Goal: Task Accomplishment & Management: Complete application form

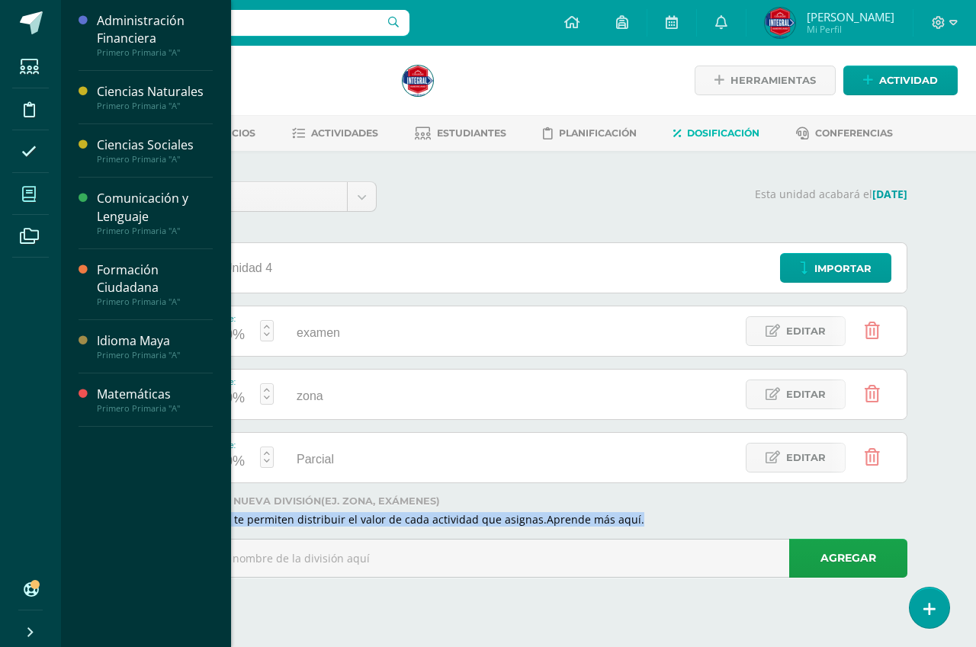
click at [38, 195] on span at bounding box center [29, 194] width 34 height 34
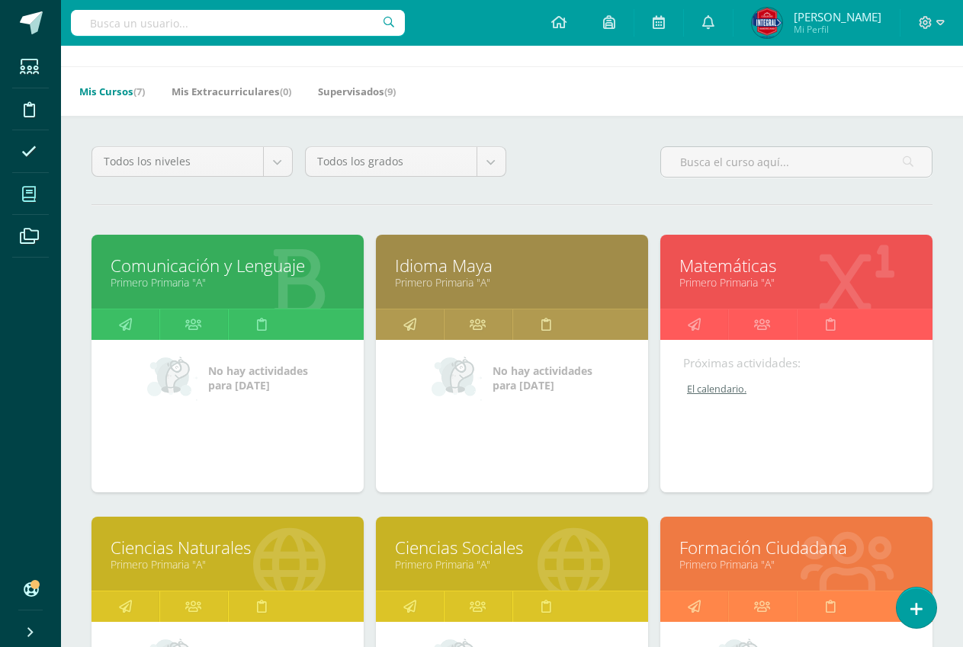
scroll to position [76, 0]
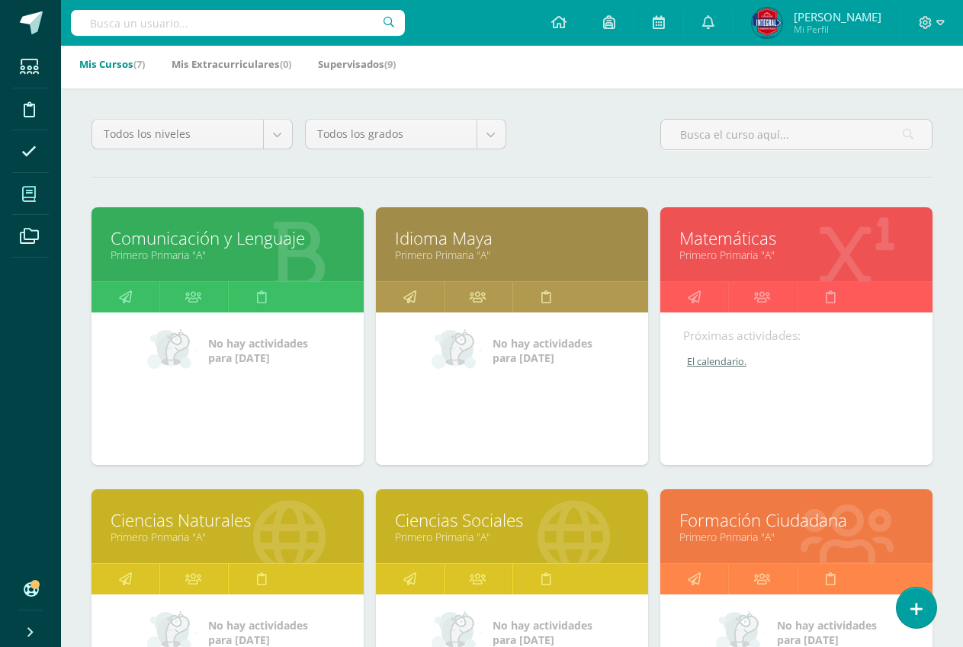
click at [236, 249] on link "Comunicación y Lenguaje" at bounding box center [228, 239] width 234 height 24
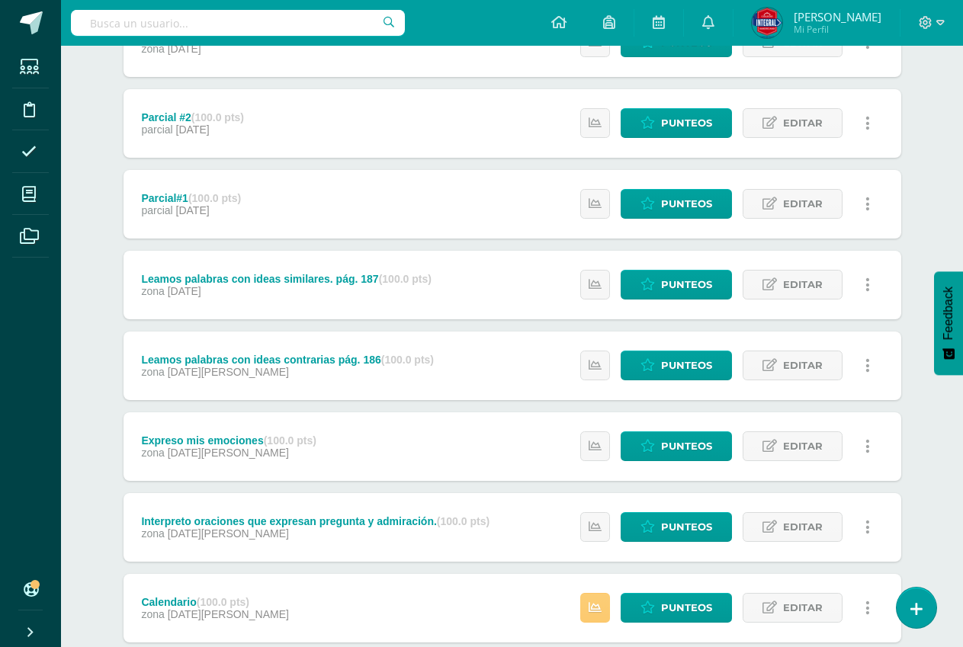
scroll to position [381, 0]
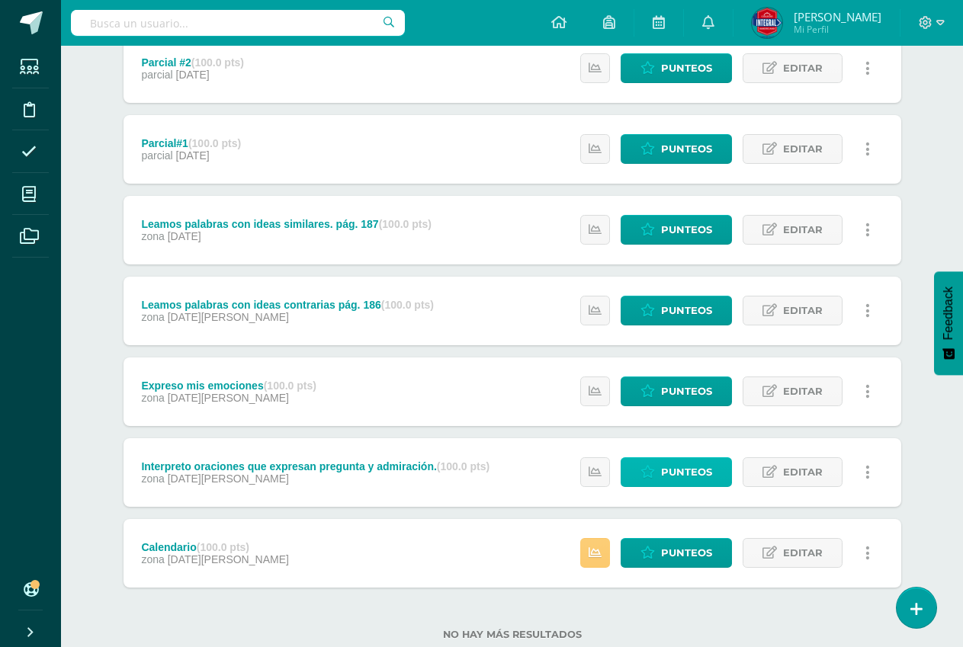
click at [679, 472] on span "Punteos" at bounding box center [686, 472] width 51 height 28
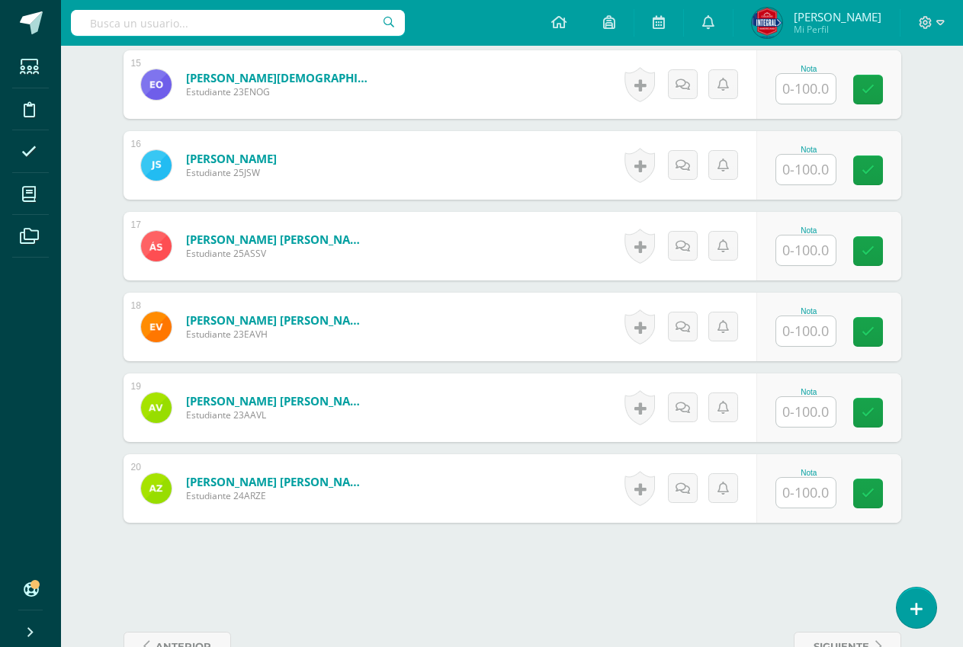
scroll to position [1627, 0]
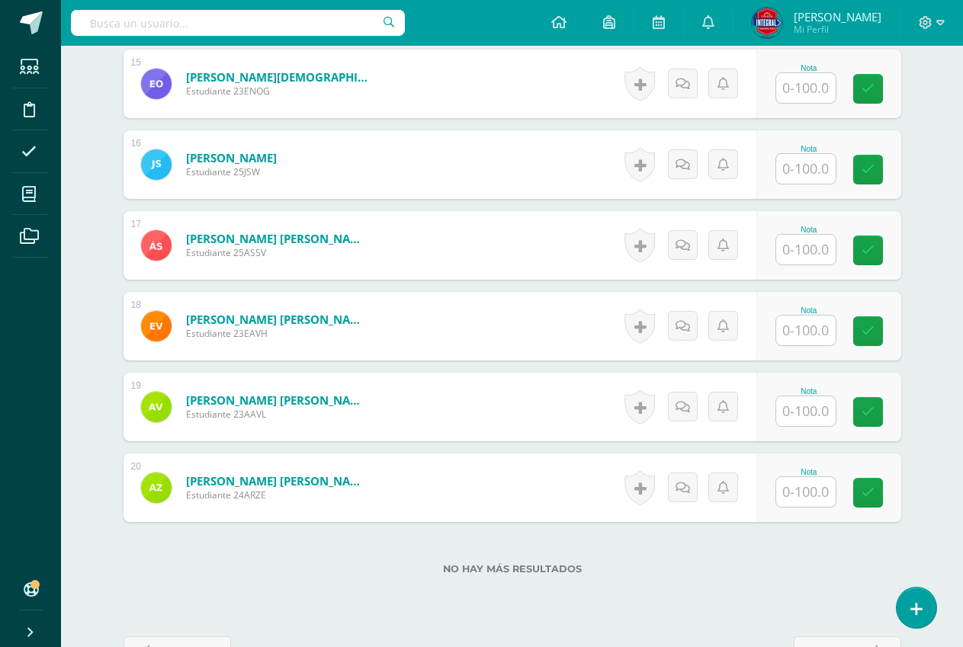
click at [809, 416] on input "text" at bounding box center [805, 412] width 59 height 30
type input "100"
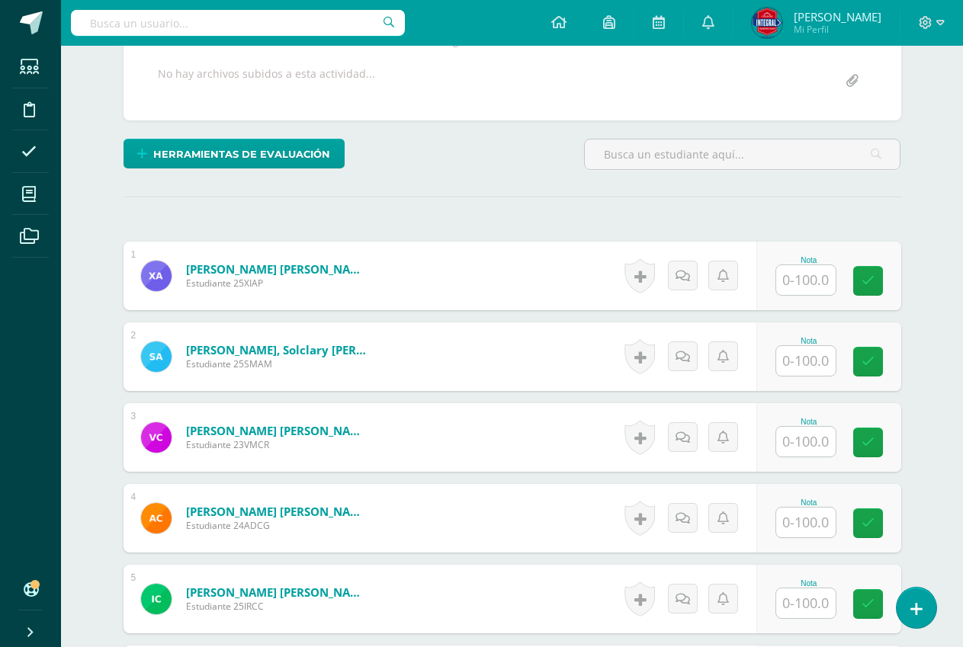
scroll to position [406, 0]
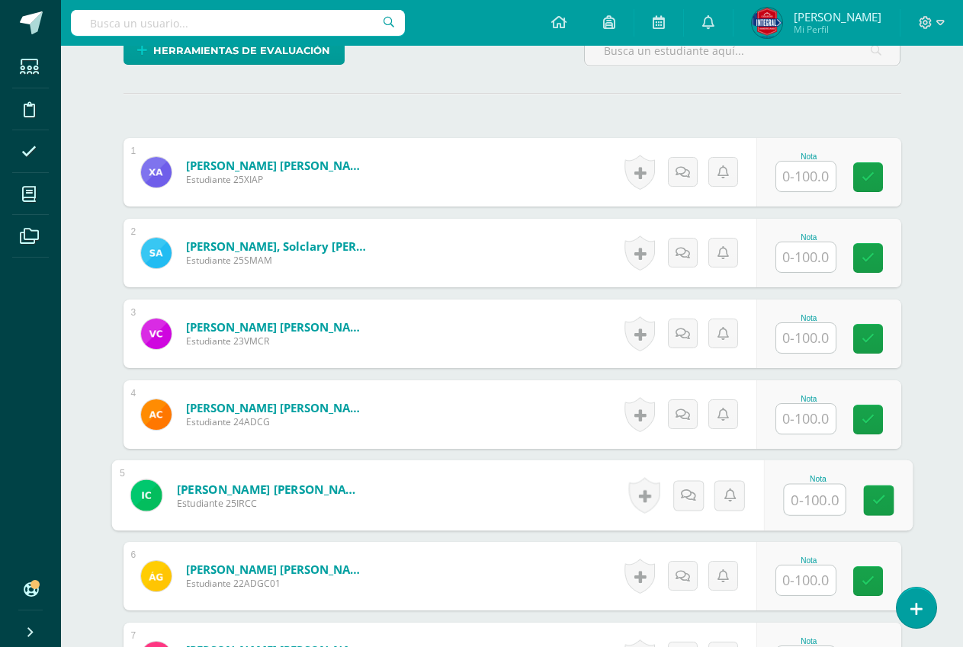
click at [818, 493] on input "text" at bounding box center [814, 500] width 61 height 31
type input "100"
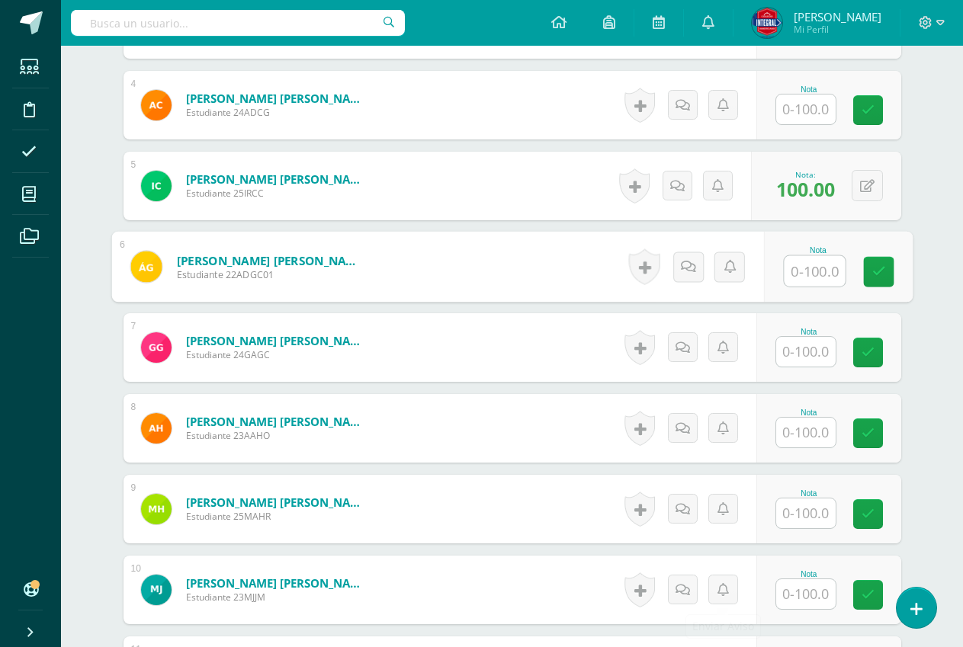
scroll to position [940, 0]
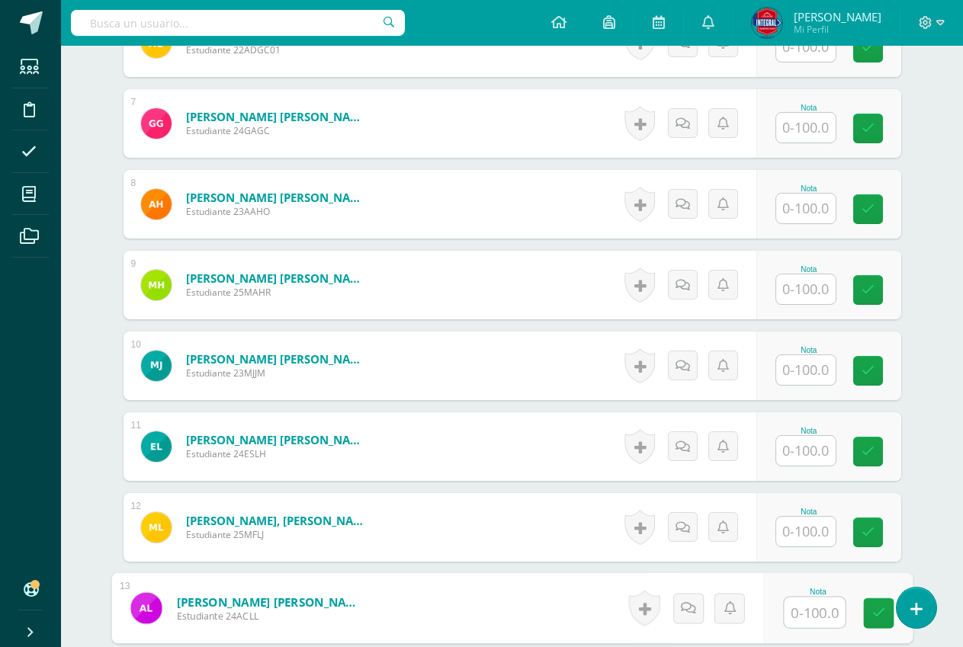
click at [802, 614] on input "text" at bounding box center [814, 613] width 61 height 31
type input "100"
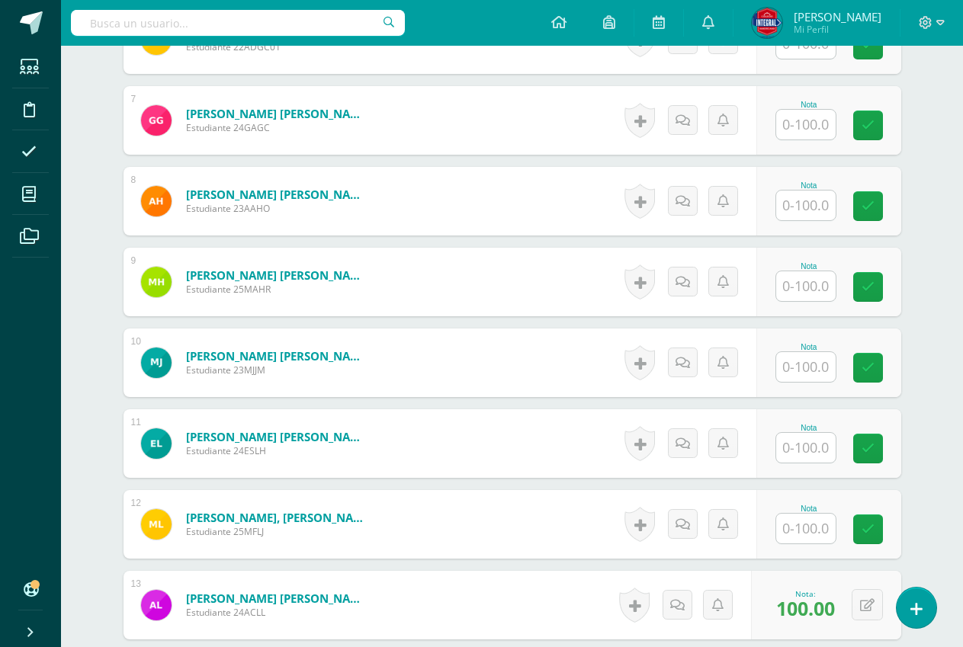
scroll to position [776, 0]
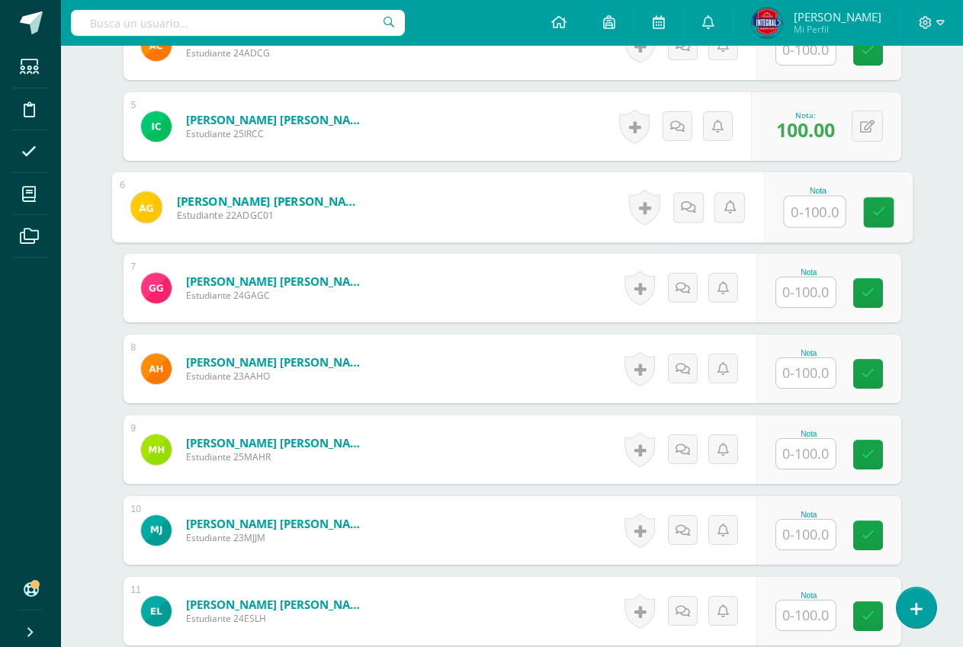
click at [785, 214] on input "text" at bounding box center [814, 212] width 61 height 31
type input "100"
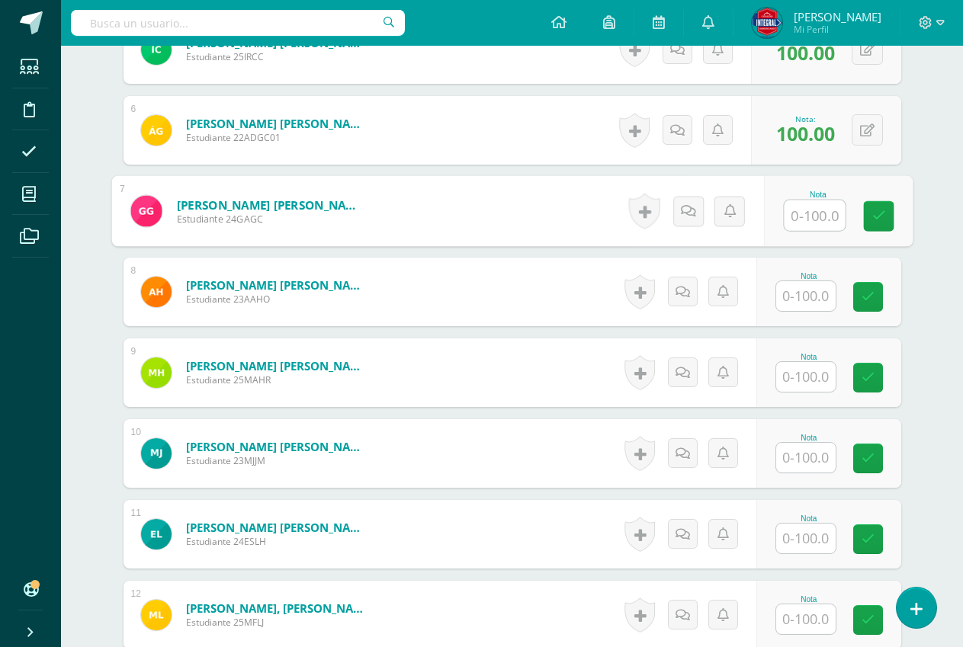
scroll to position [928, 0]
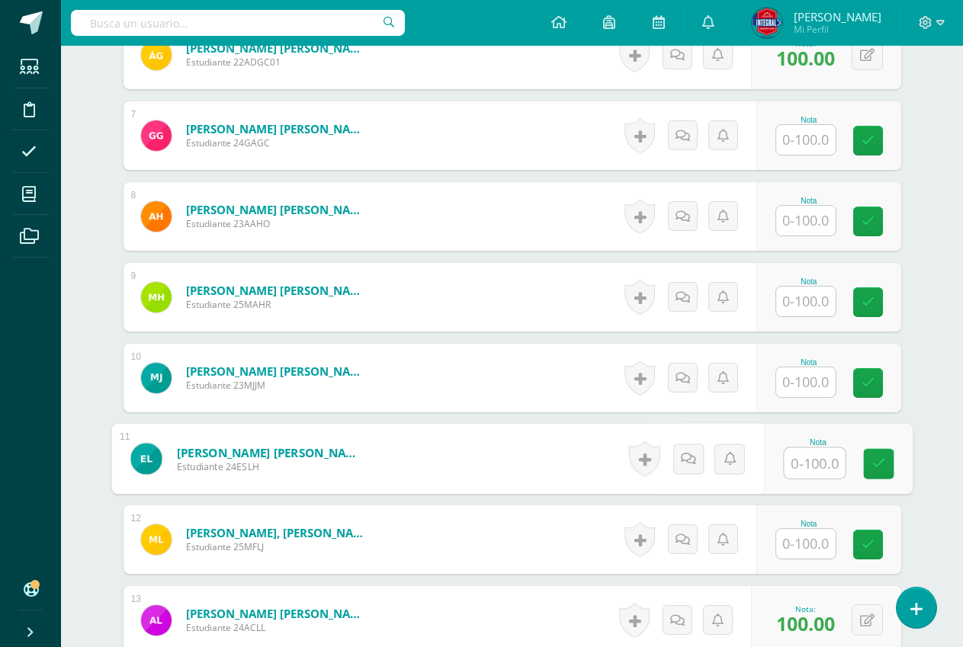
click at [814, 463] on input "text" at bounding box center [814, 463] width 61 height 31
type input "100"
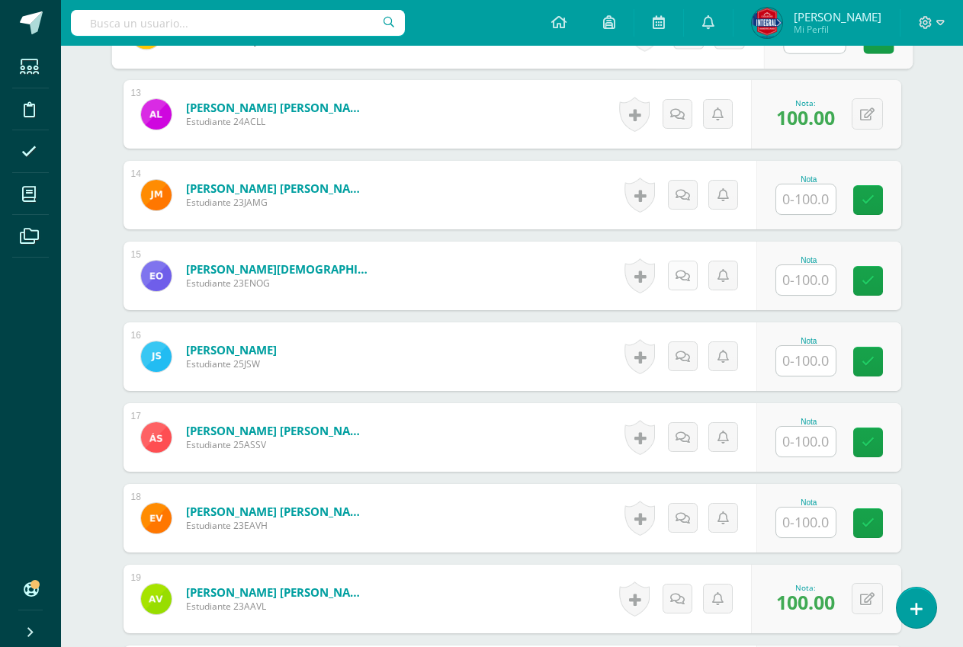
scroll to position [1462, 0]
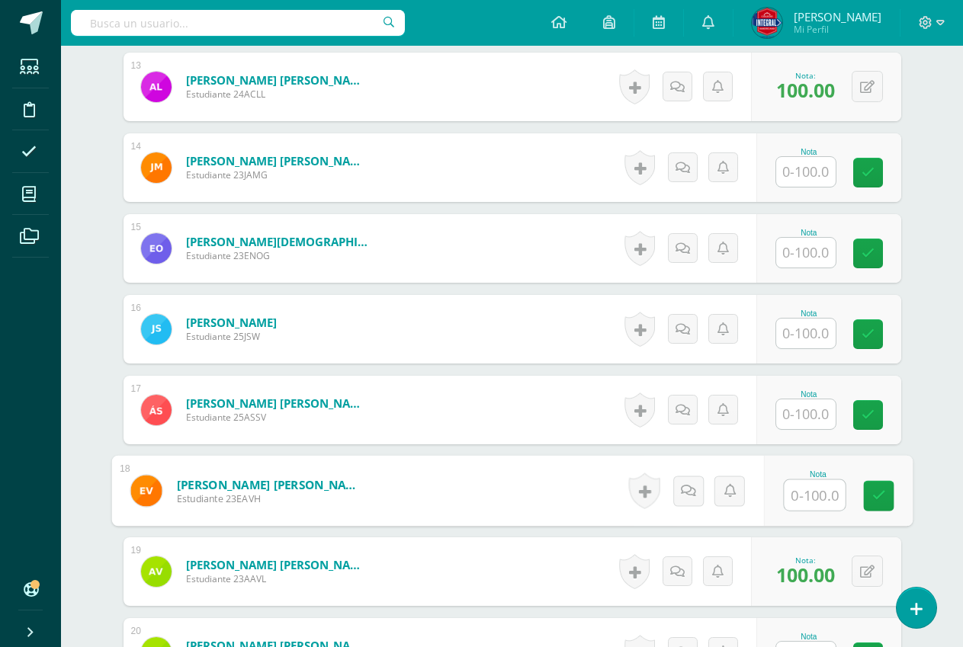
click at [810, 498] on input "text" at bounding box center [814, 495] width 61 height 31
type input "60"
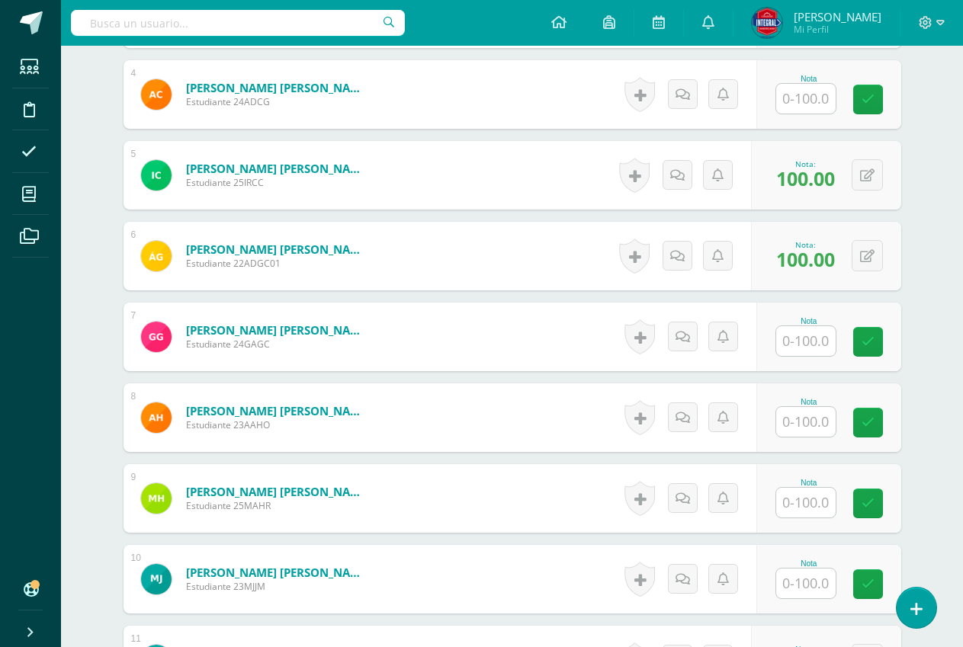
scroll to position [699, 0]
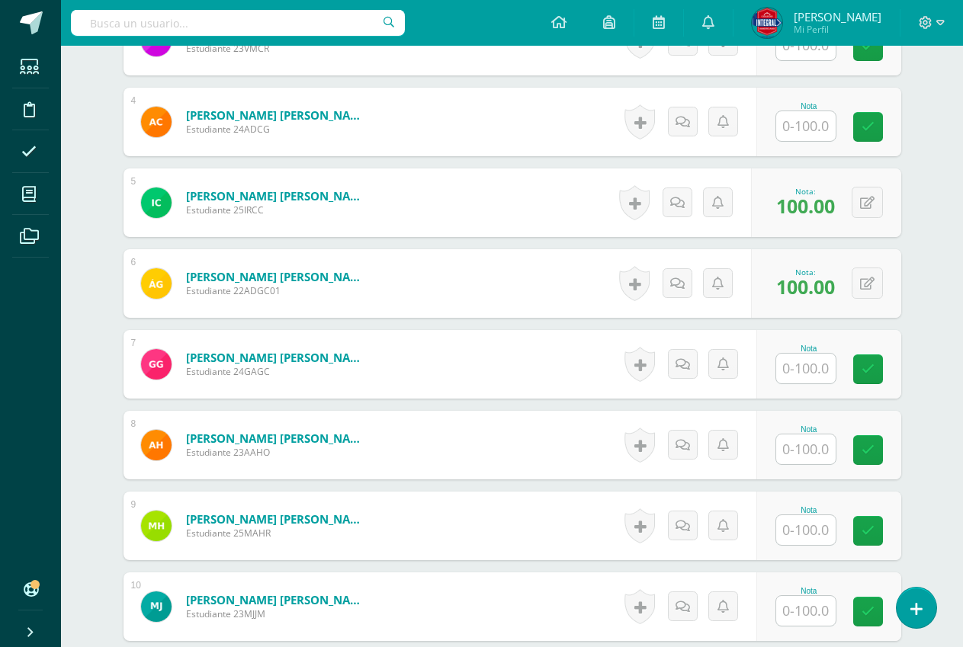
click at [815, 124] on input "text" at bounding box center [805, 126] width 59 height 30
type input "100"
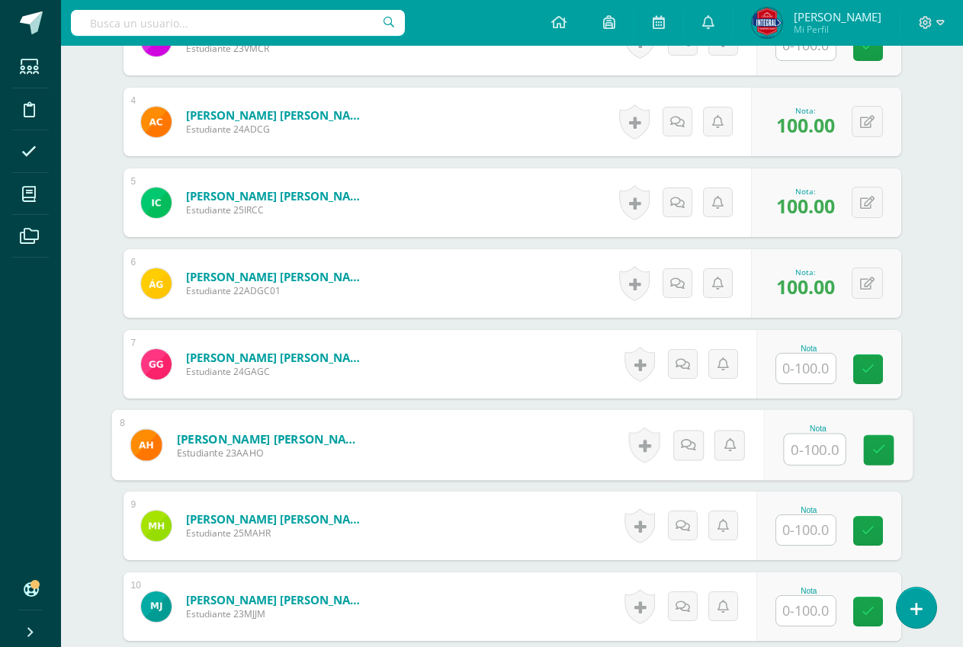
click at [824, 458] on input "text" at bounding box center [814, 450] width 61 height 31
type input "100"
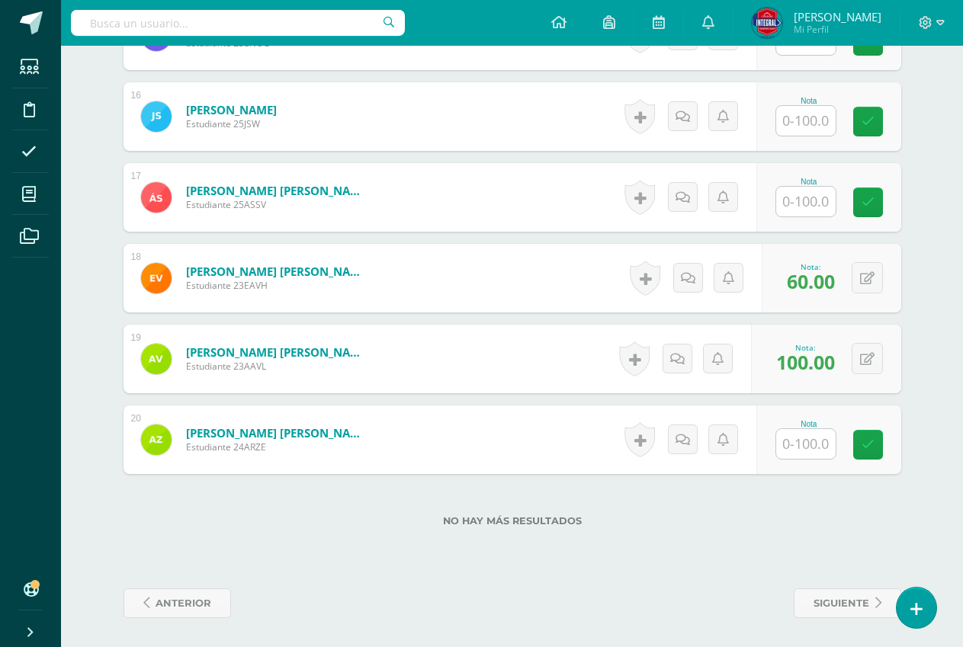
scroll to position [1676, 0]
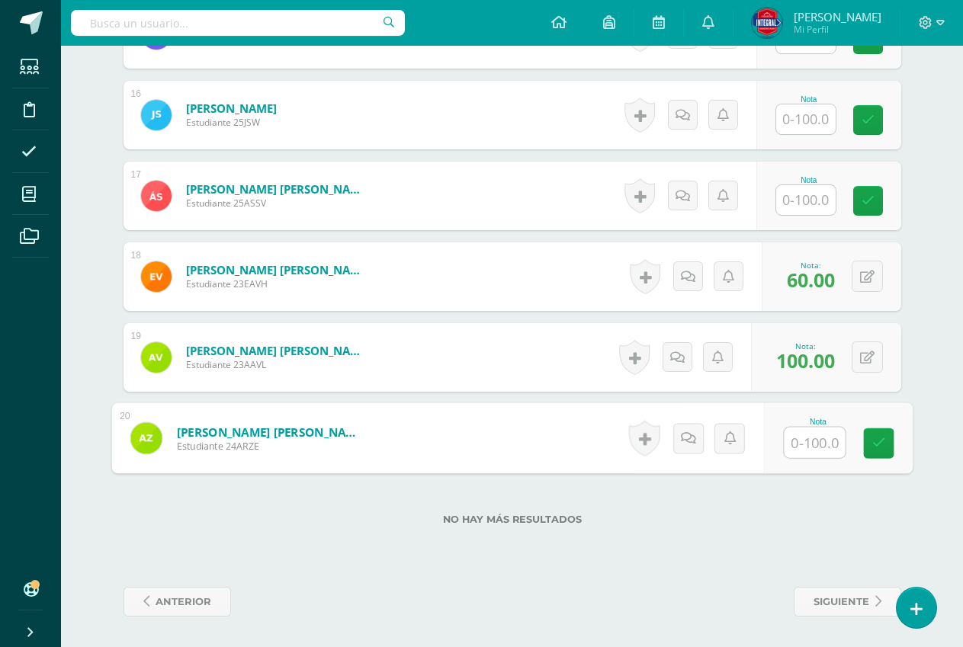
click at [815, 444] on input "text" at bounding box center [814, 443] width 61 height 31
type input "100"
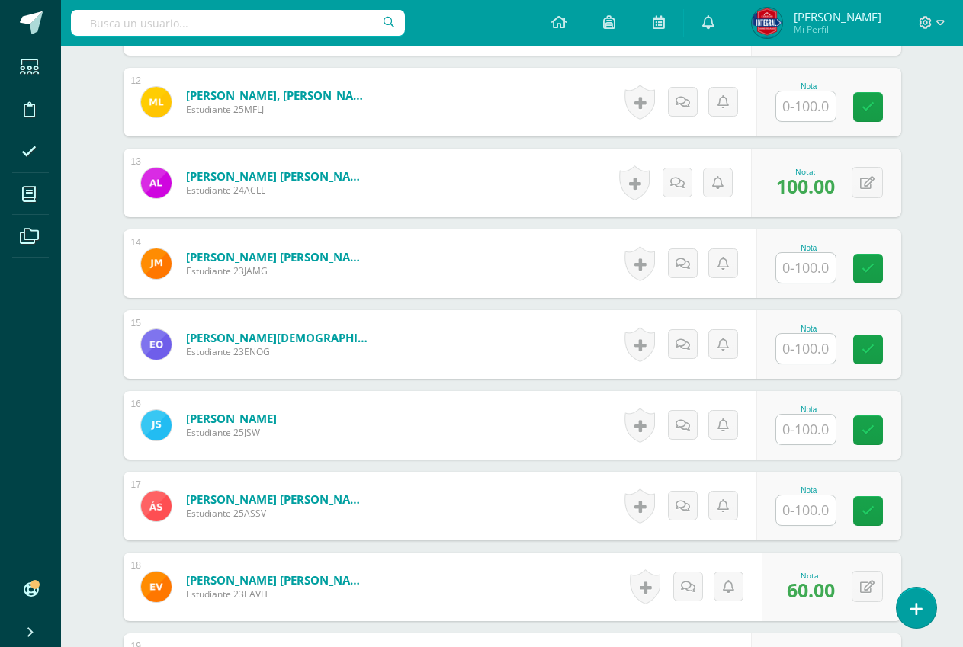
scroll to position [1295, 0]
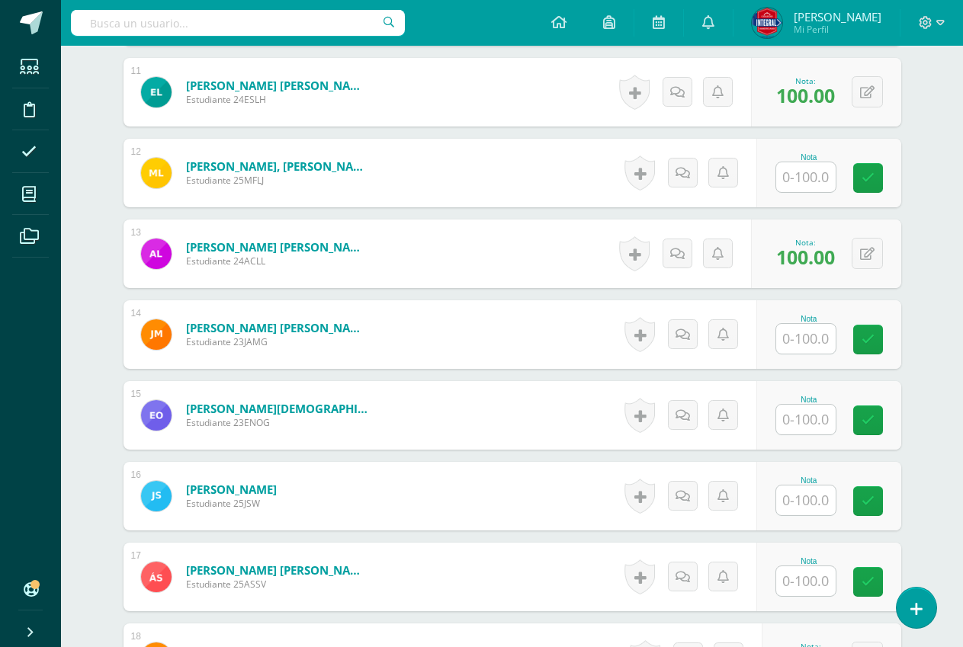
click at [800, 175] on input "text" at bounding box center [805, 177] width 59 height 30
type input "100"
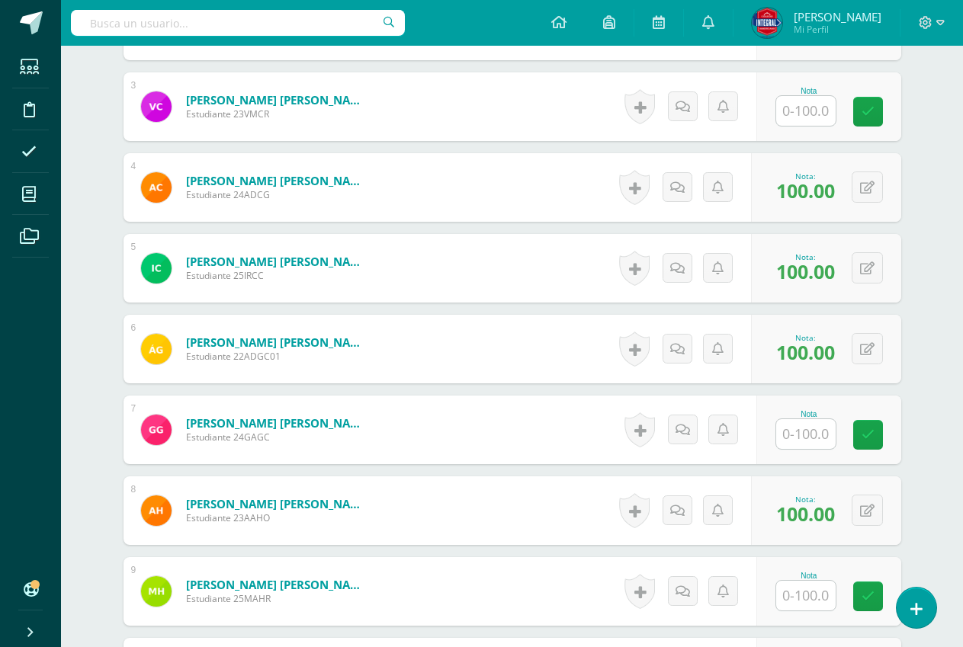
scroll to position [380, 0]
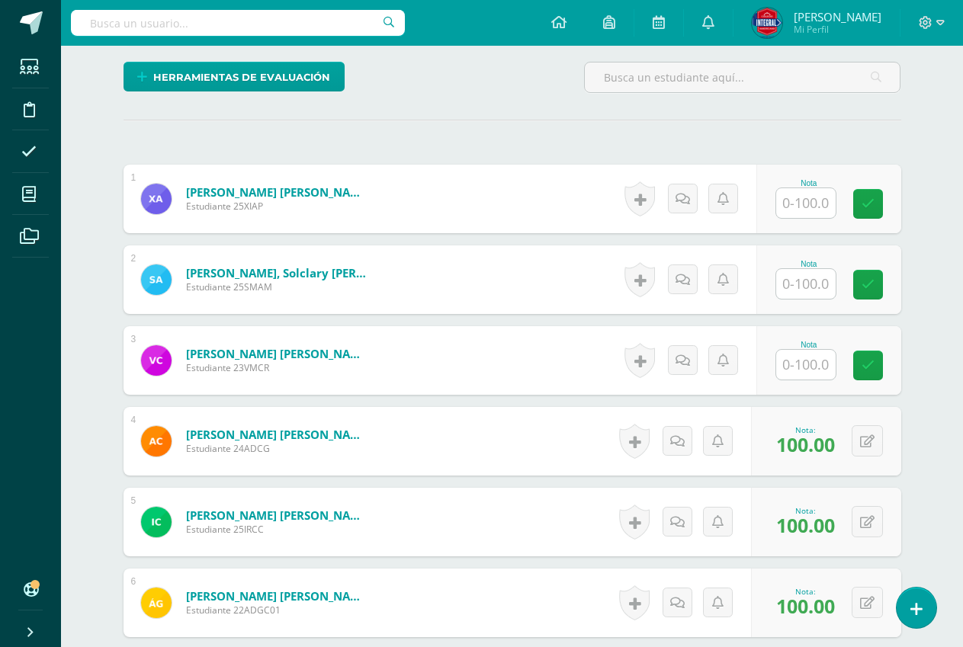
click at [795, 284] on input "text" at bounding box center [805, 284] width 59 height 30
type input "100"
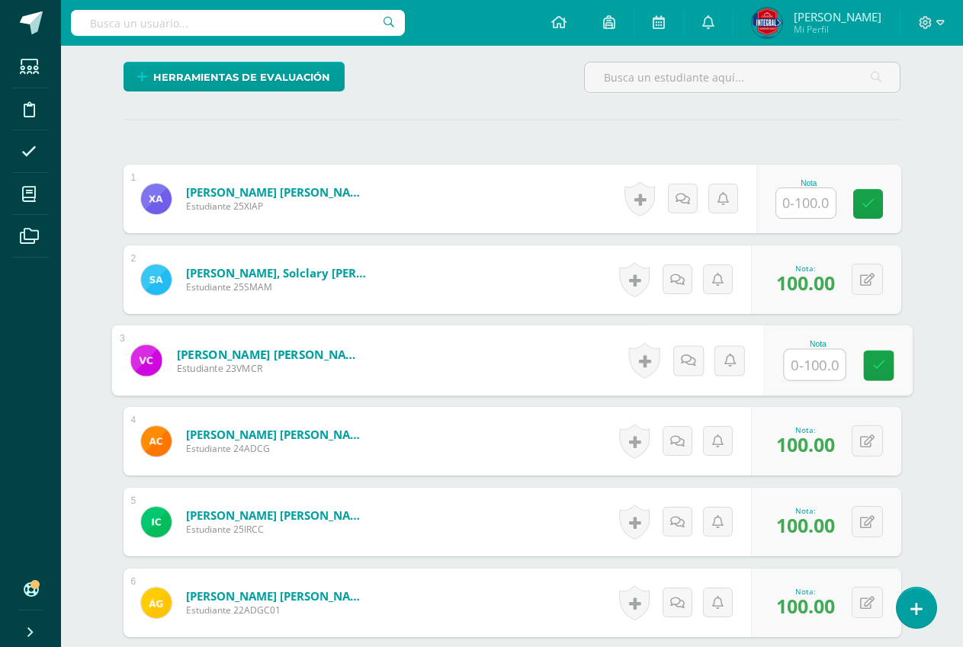
click at [811, 198] on input "text" at bounding box center [805, 203] width 59 height 30
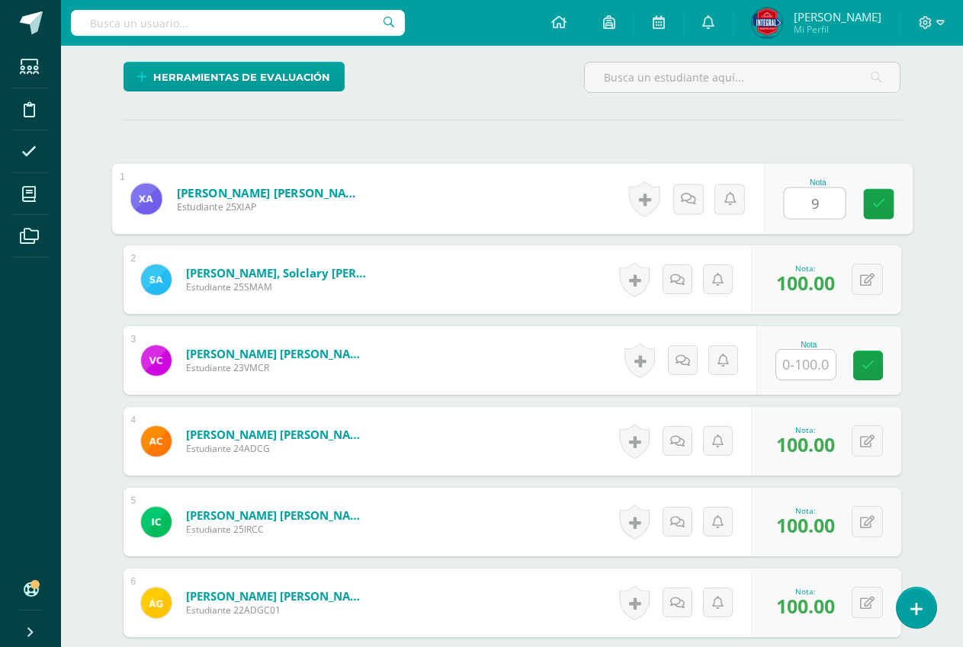
type input "90"
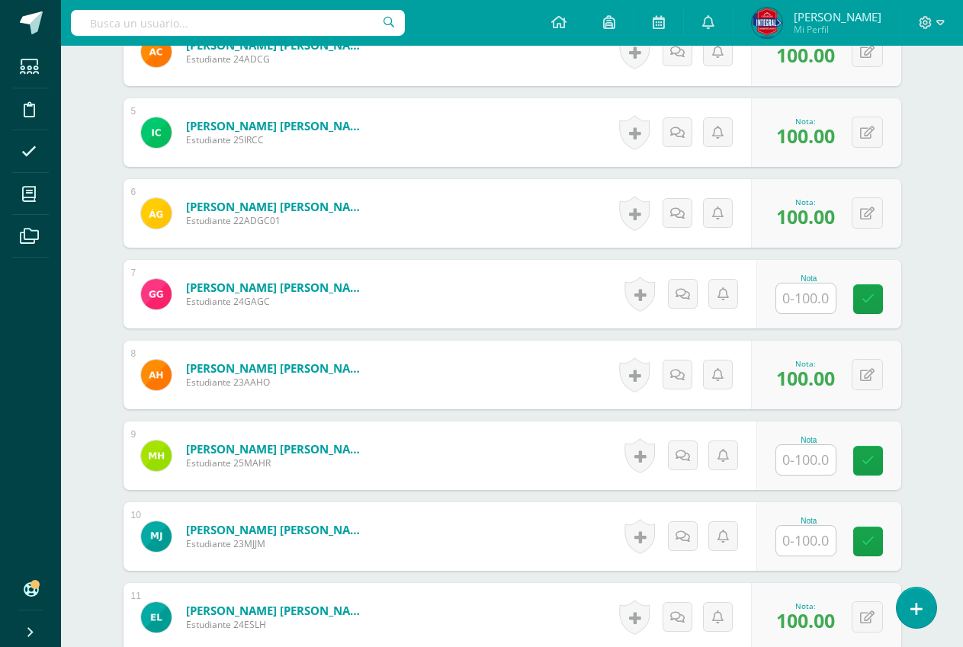
scroll to position [837, 0]
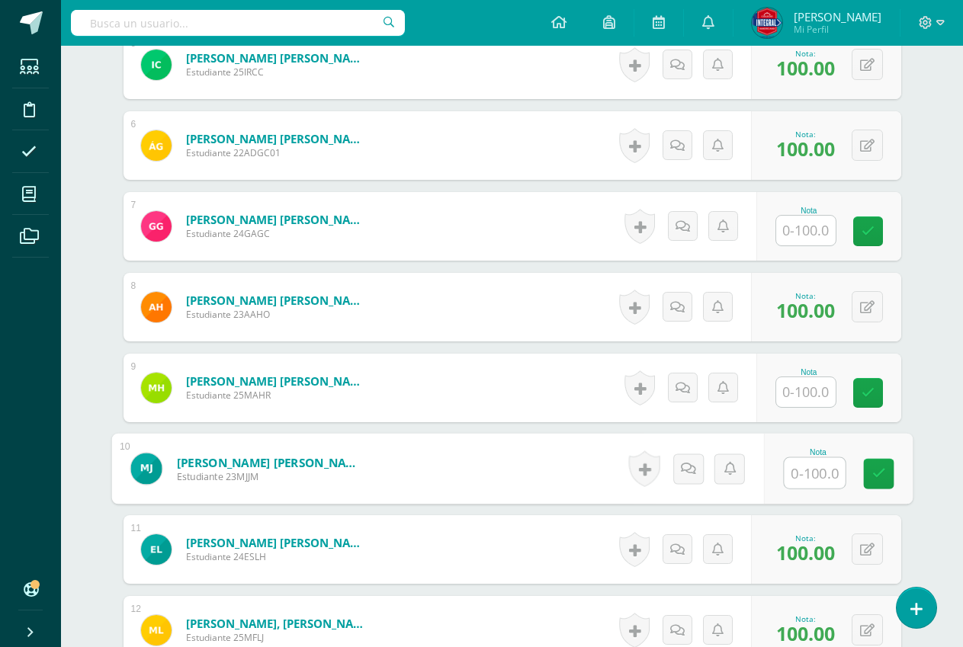
click at [805, 477] on input "text" at bounding box center [814, 473] width 61 height 31
type input "90"
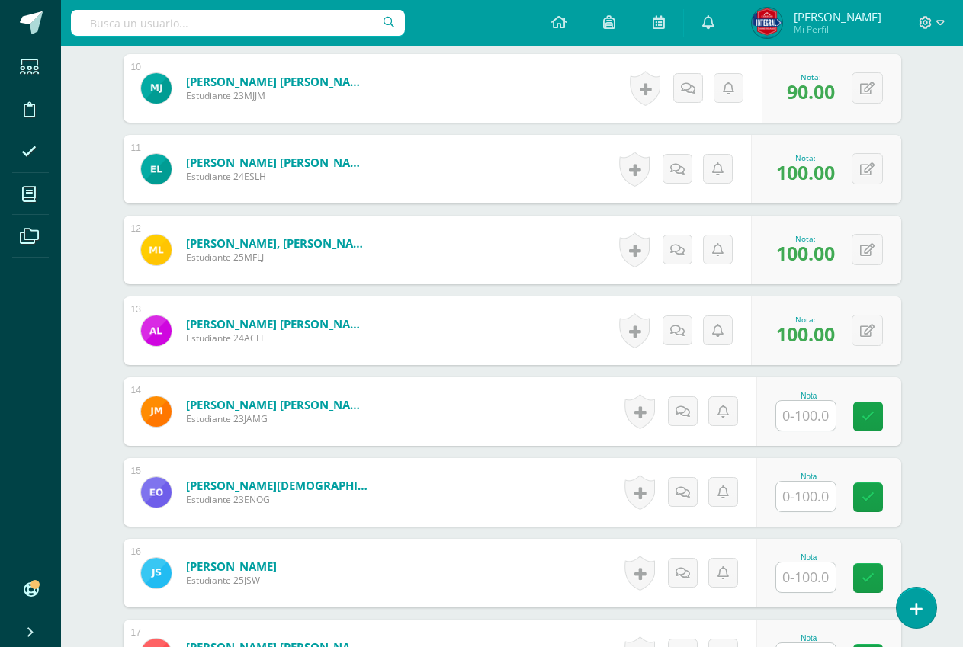
scroll to position [1219, 0]
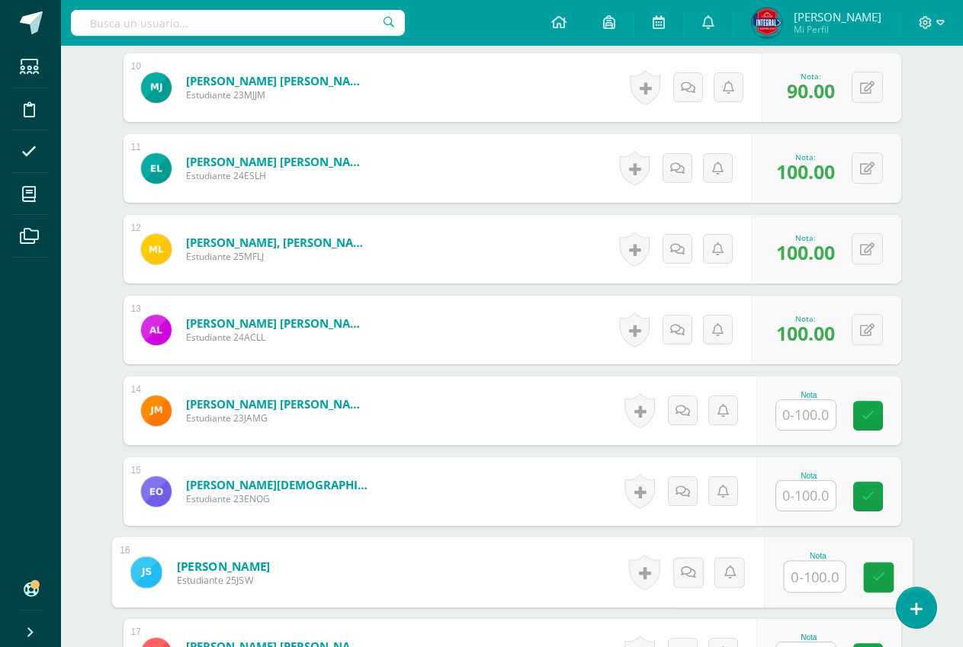
click at [816, 580] on input "text" at bounding box center [814, 577] width 61 height 31
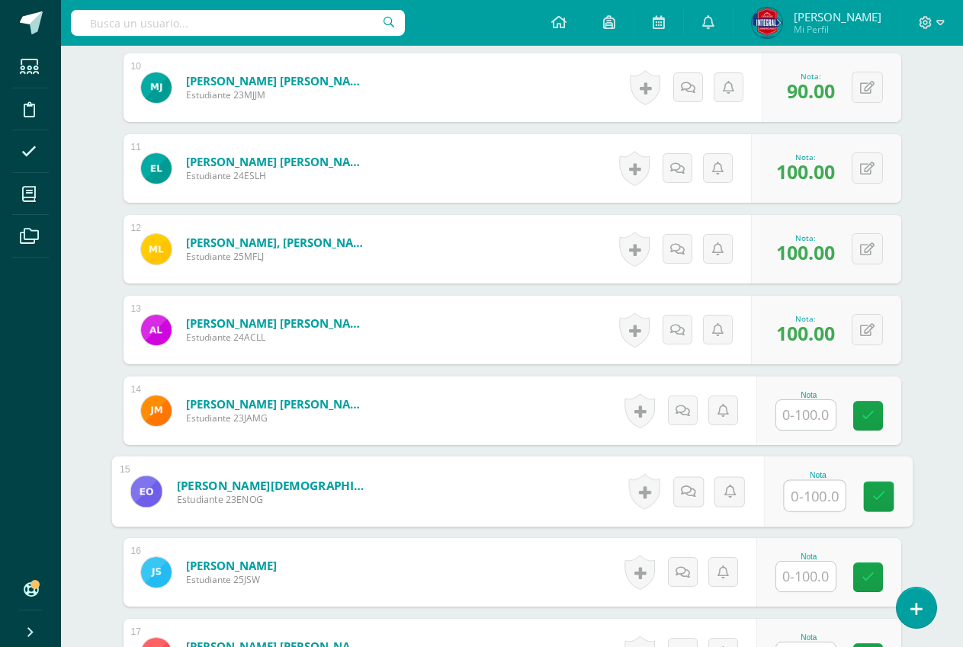
click at [810, 494] on input "text" at bounding box center [814, 496] width 61 height 31
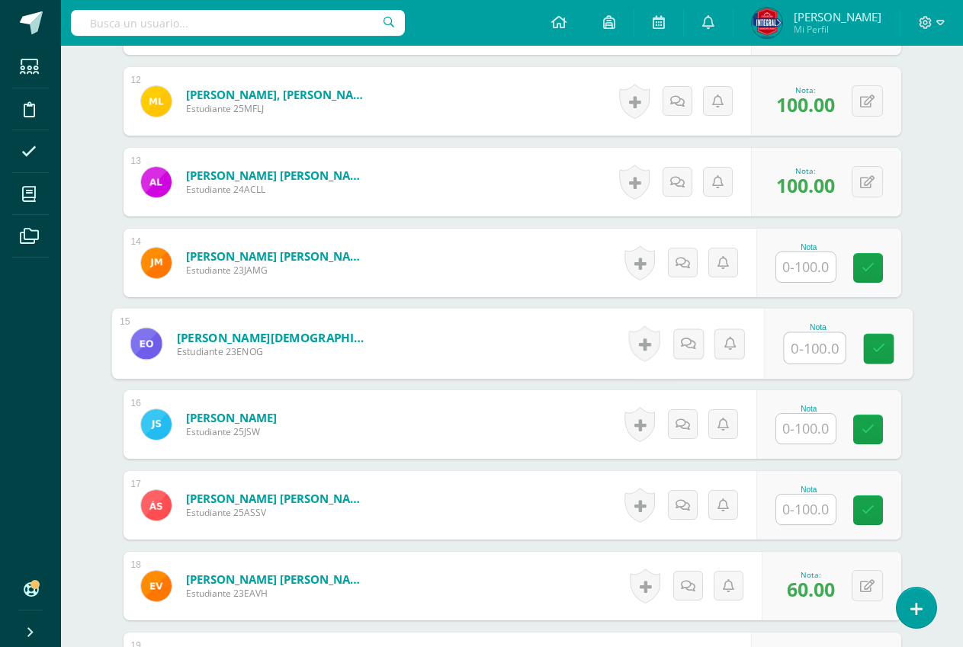
scroll to position [1371, 0]
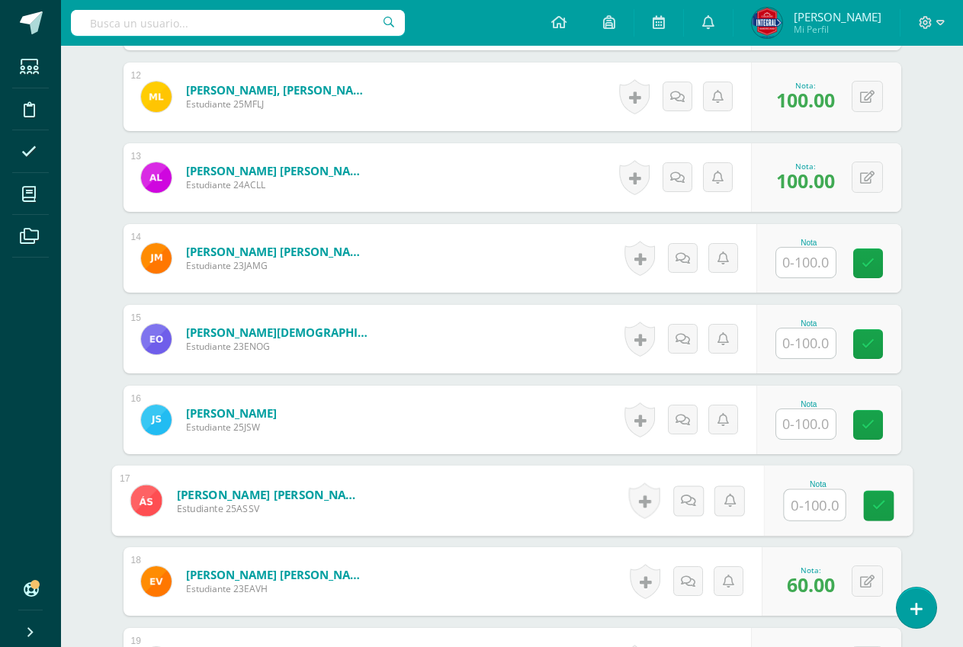
click at [821, 509] on input "text" at bounding box center [814, 505] width 61 height 31
type input "0"
type input "100"
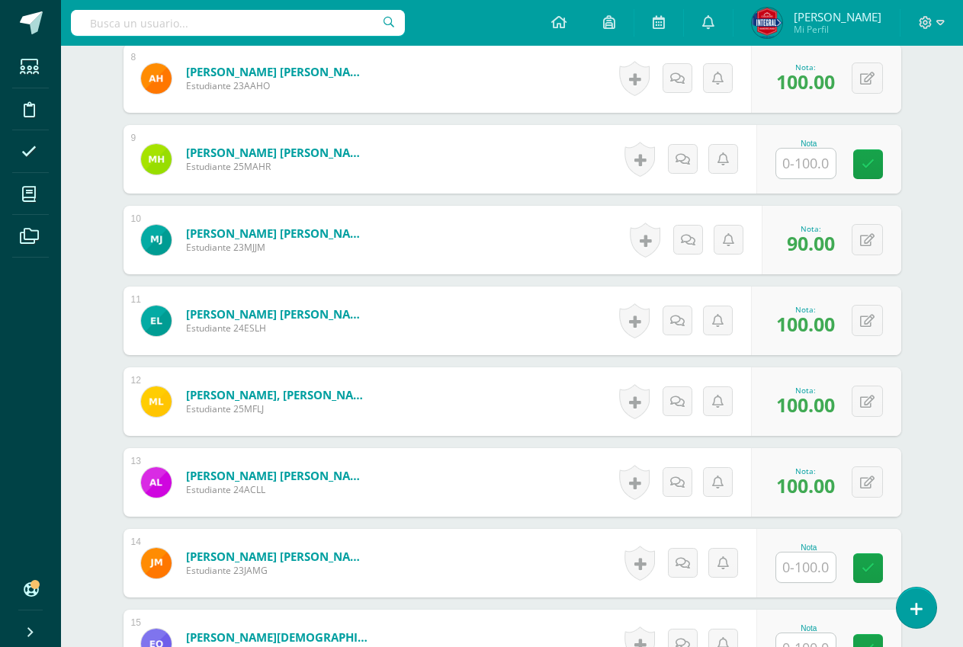
scroll to position [1142, 0]
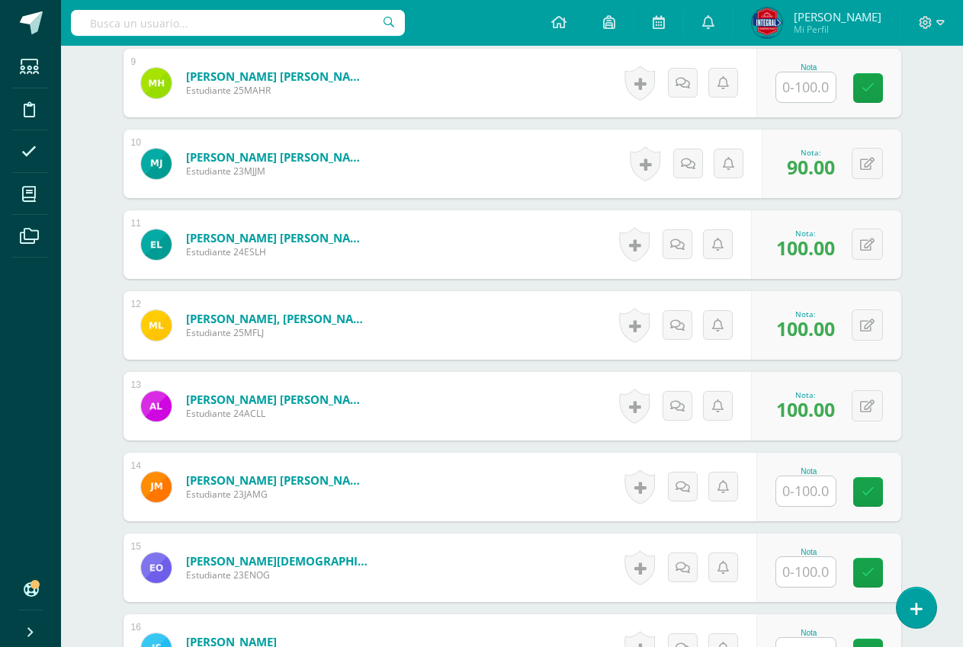
click at [811, 493] on input "text" at bounding box center [805, 492] width 59 height 30
type input "90"
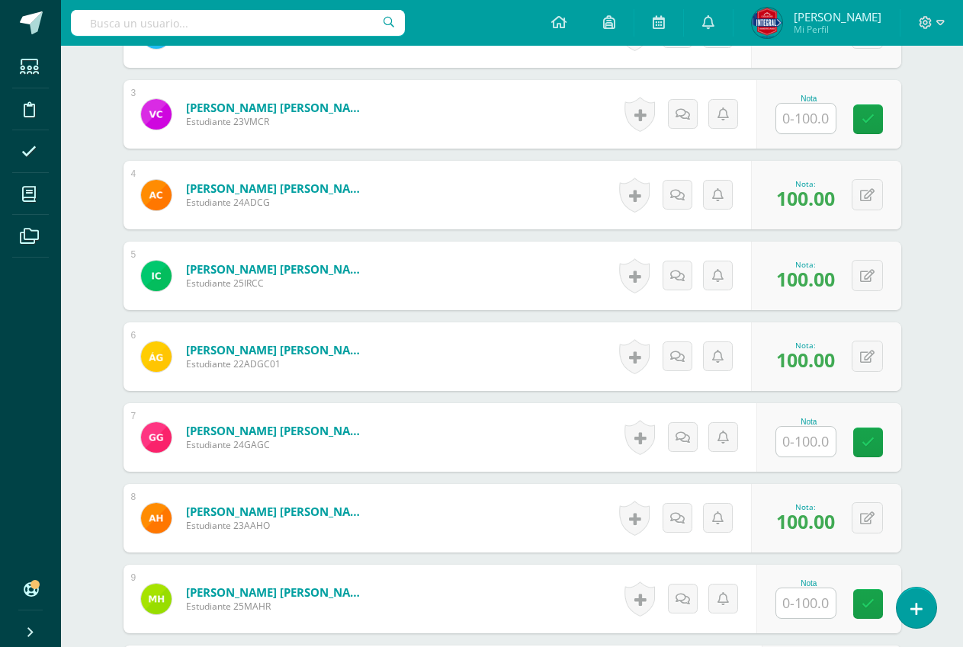
scroll to position [685, 0]
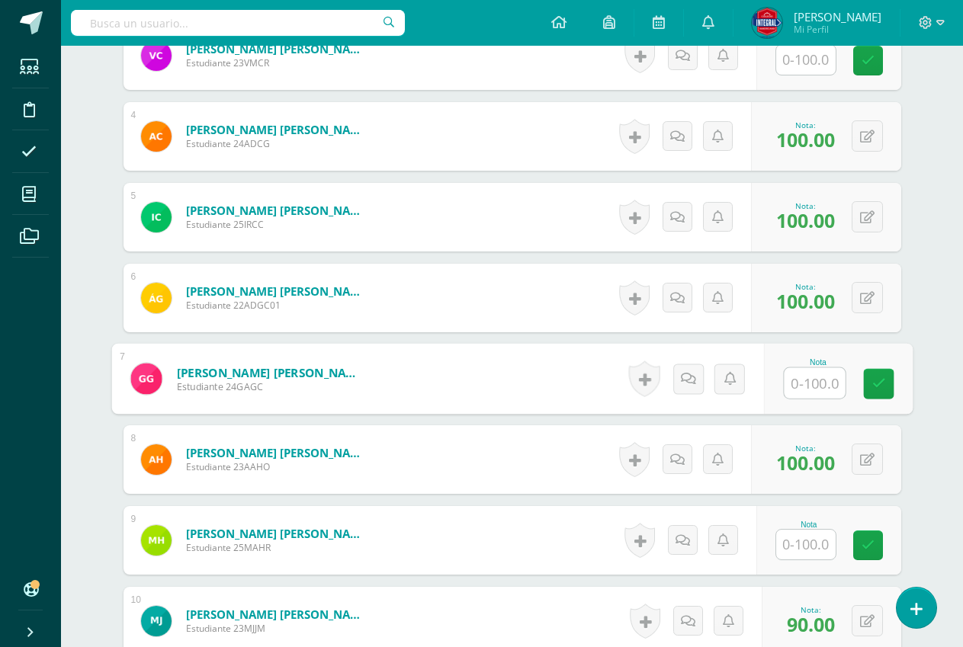
click at [796, 382] on input "text" at bounding box center [814, 383] width 61 height 31
type input "100"
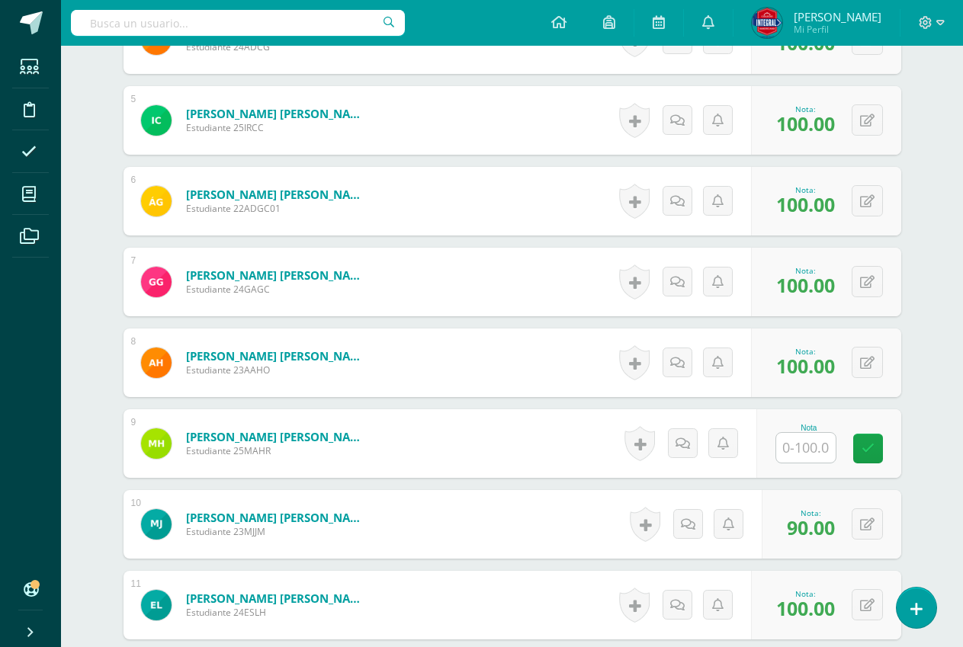
scroll to position [837, 0]
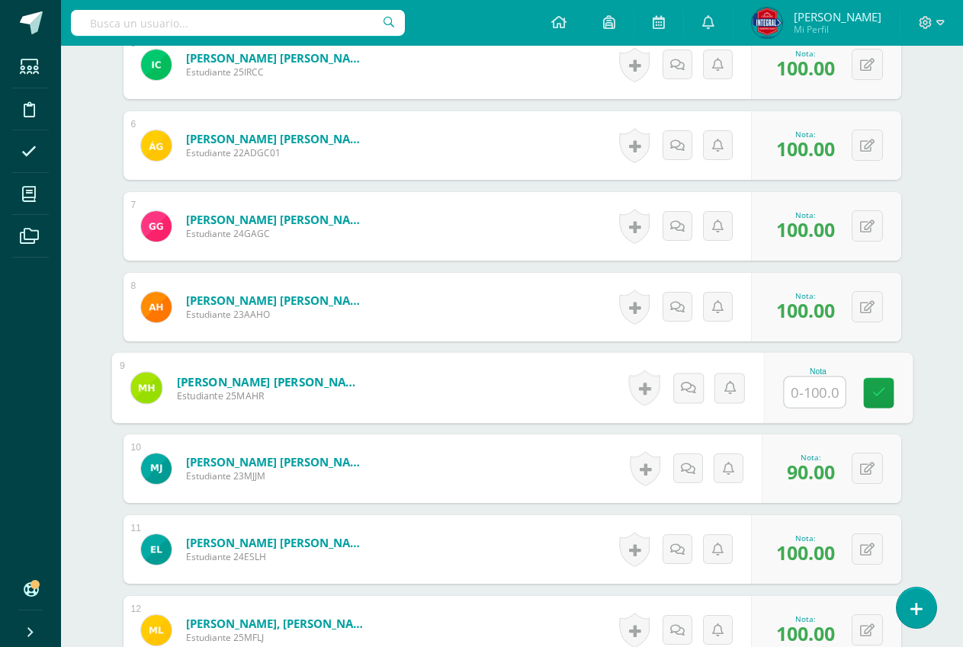
click at [808, 387] on input "text" at bounding box center [814, 393] width 61 height 31
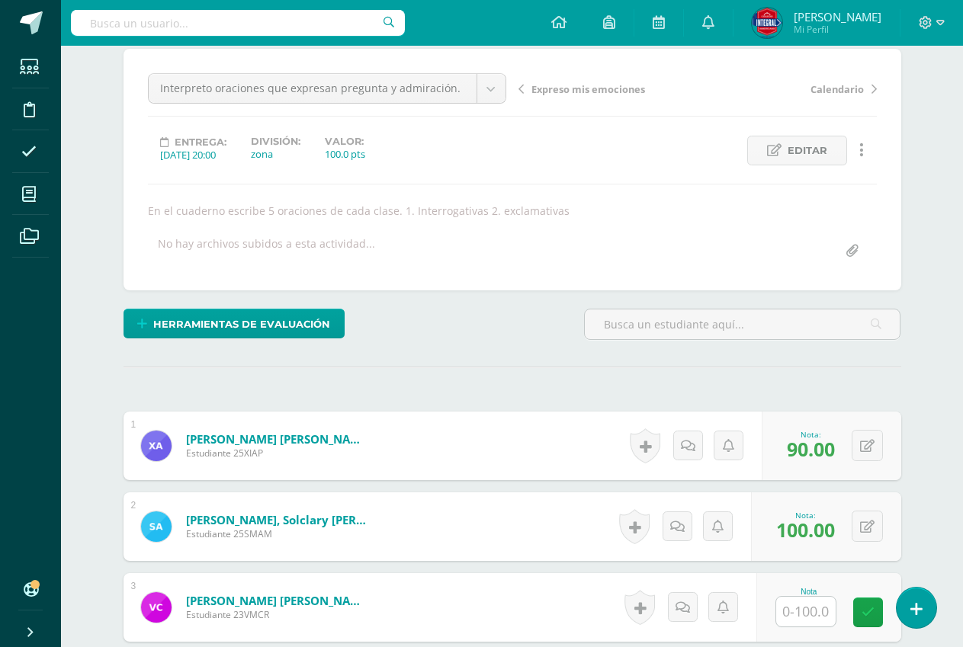
scroll to position [0, 0]
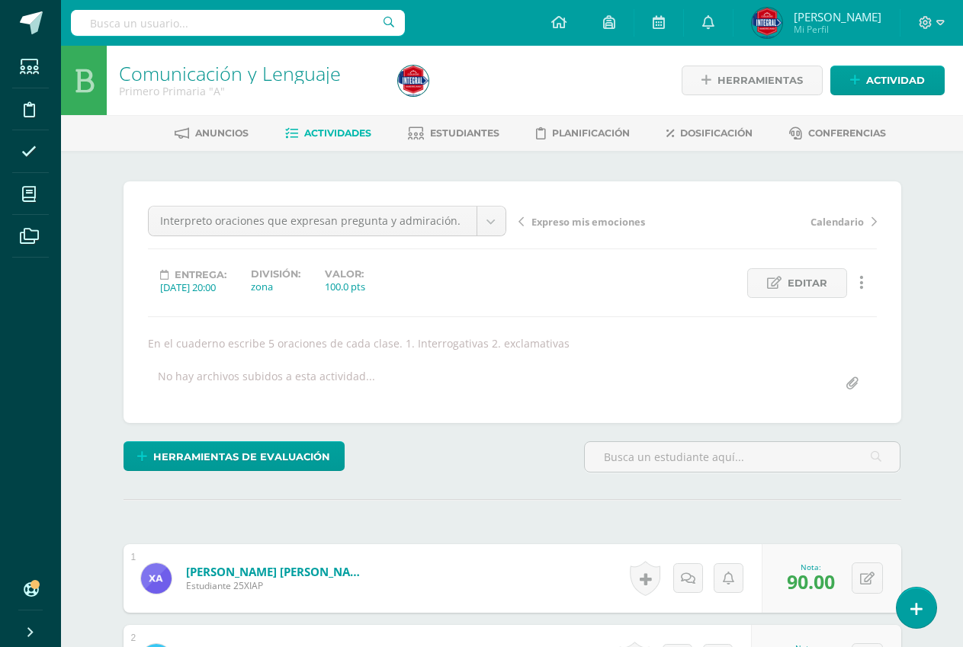
click at [345, 134] on span "Actividades" at bounding box center [337, 132] width 67 height 11
